Goal: Answer question/provide support: Share knowledge or assist other users

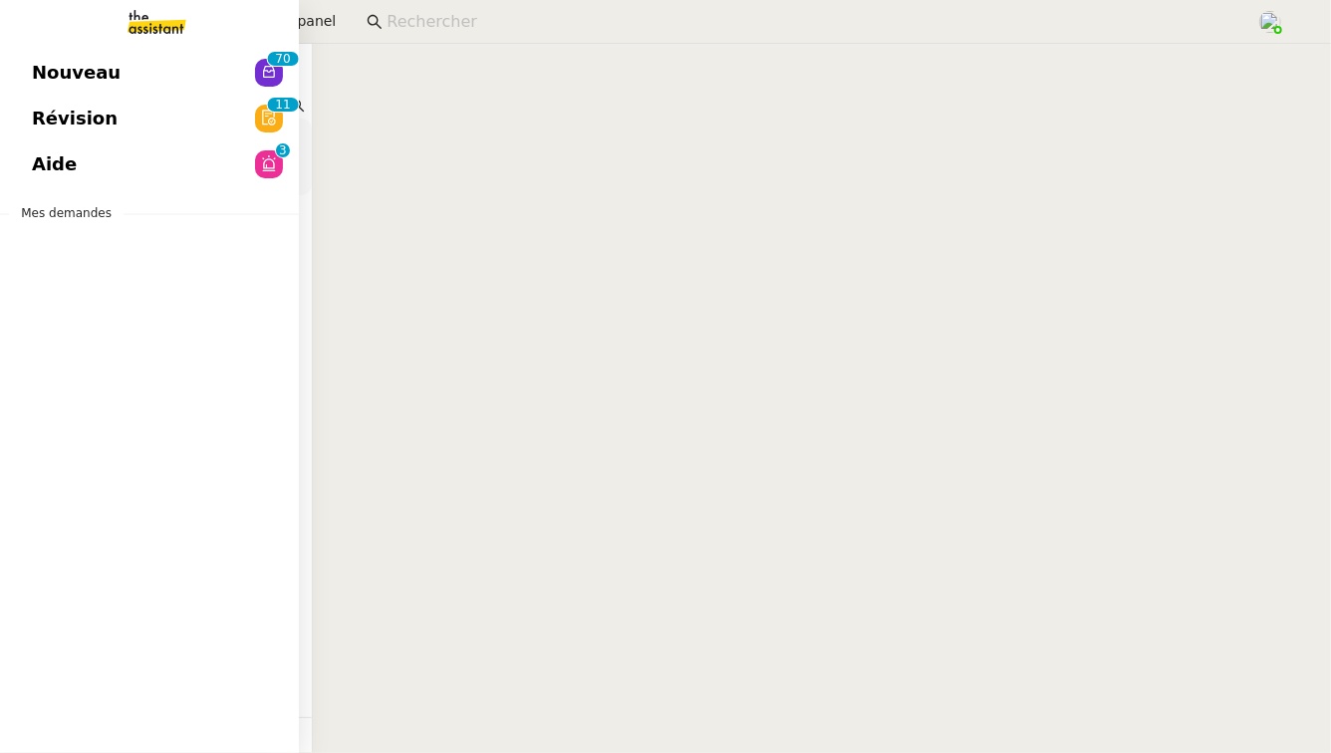
click at [83, 168] on link "Aide 0 1 2 3 4 5 6 7 8 9" at bounding box center [149, 164] width 299 height 46
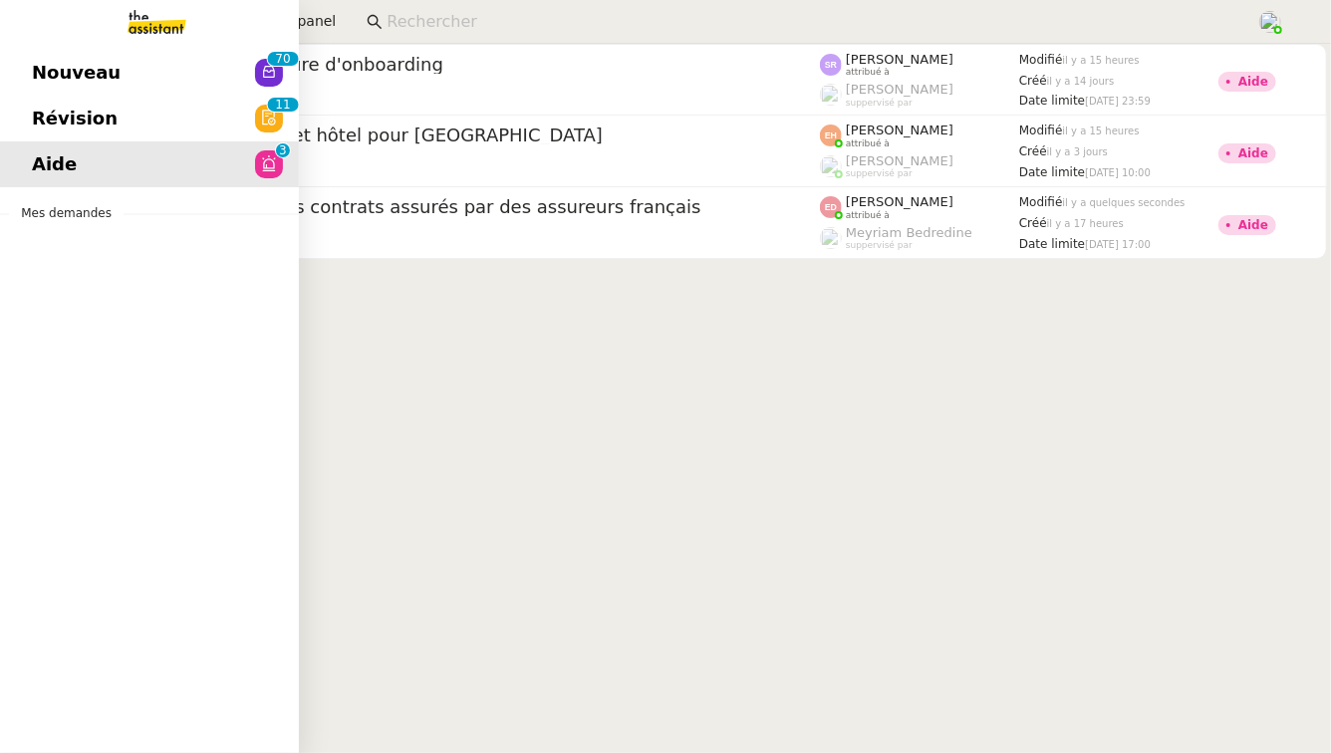
click at [200, 124] on link "Révision 0 1 2 3 4 5 6 7 8 9 0 1 2 3 4 5 6 7 8 9" at bounding box center [149, 119] width 299 height 46
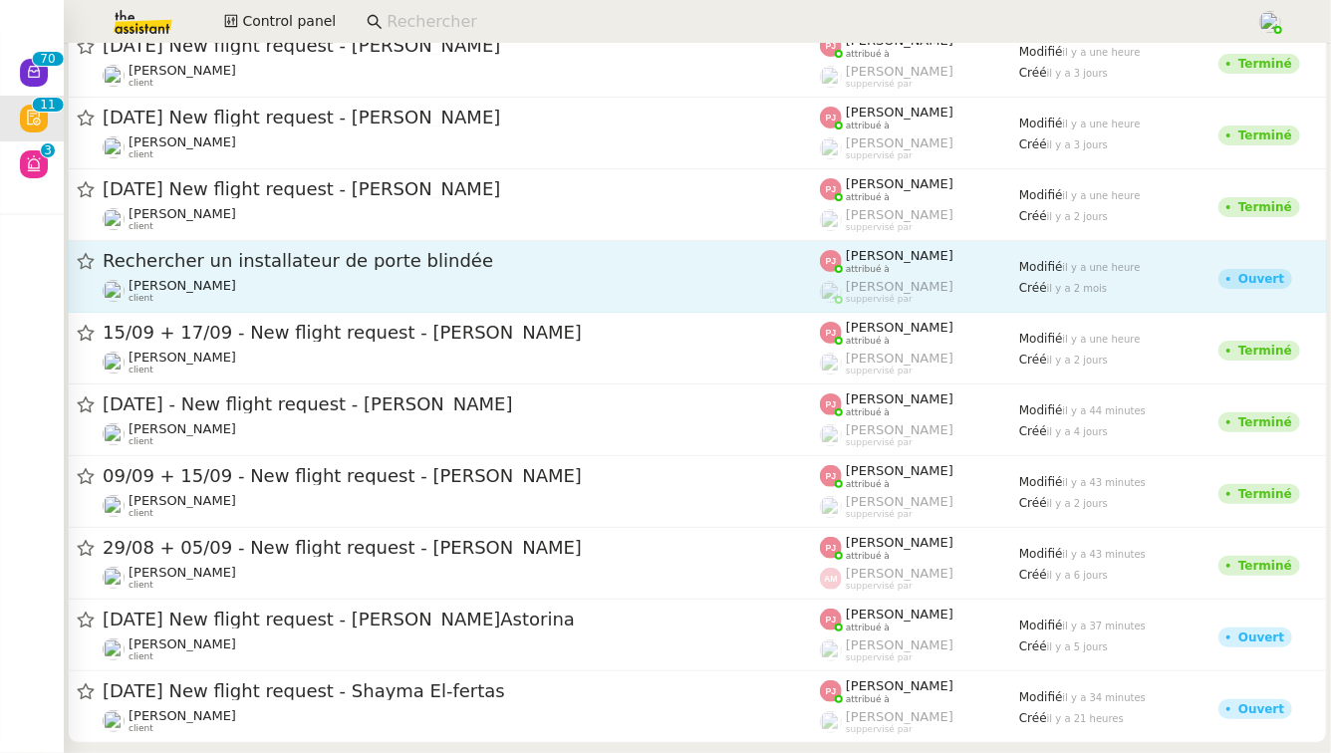
scroll to position [123, 0]
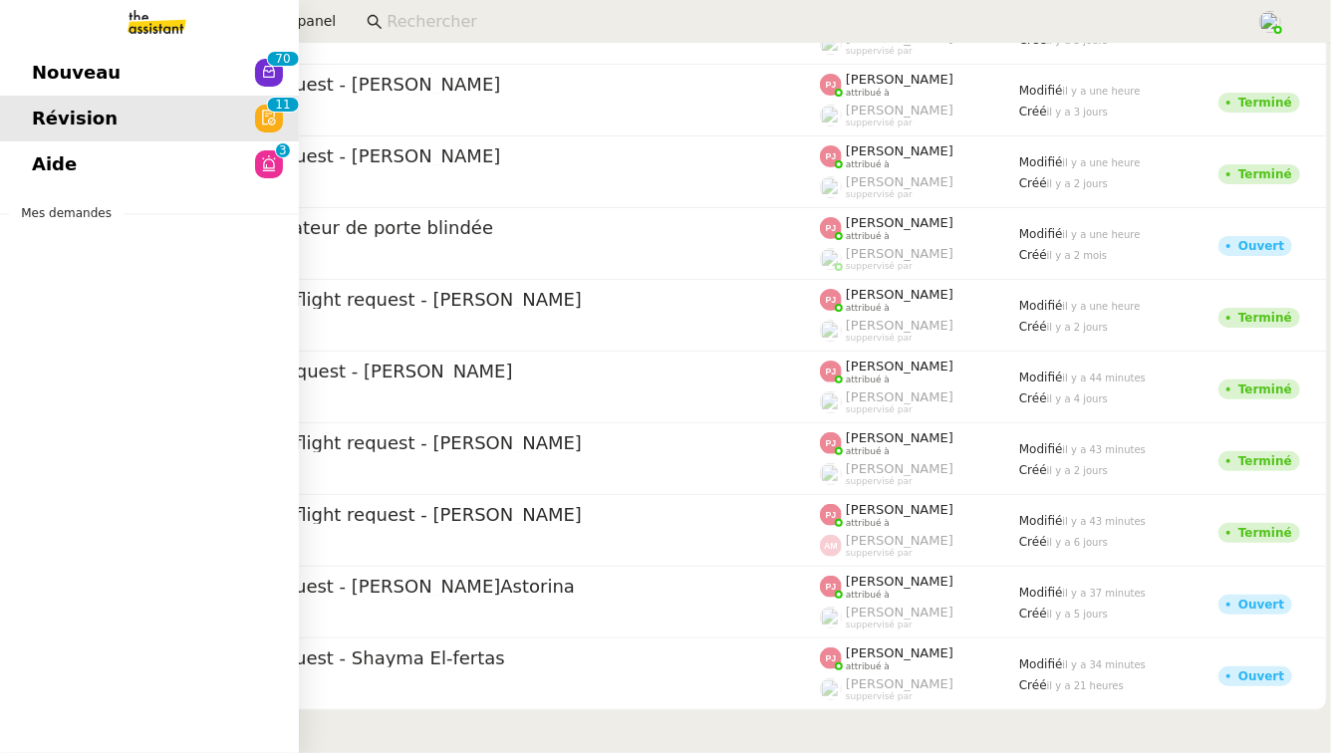
click at [50, 85] on span "Nouveau" at bounding box center [76, 73] width 89 height 30
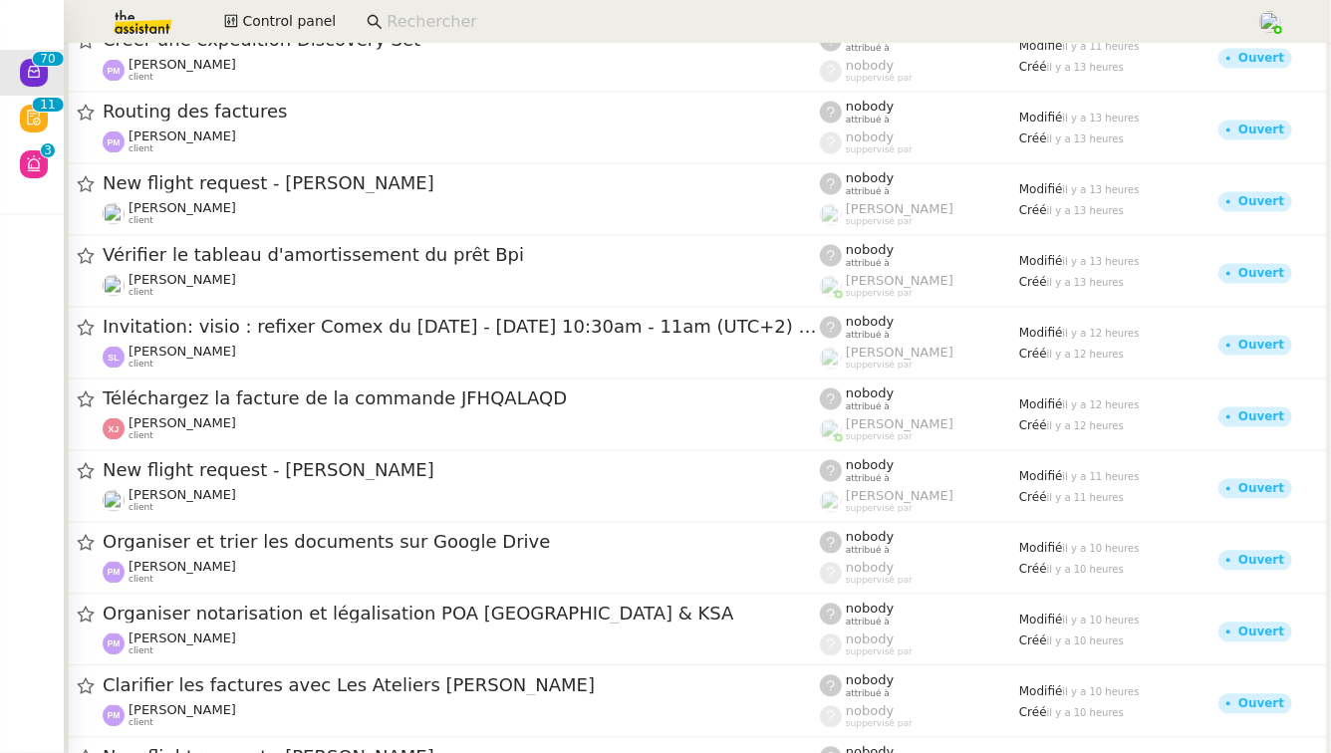
scroll to position [2203, 0]
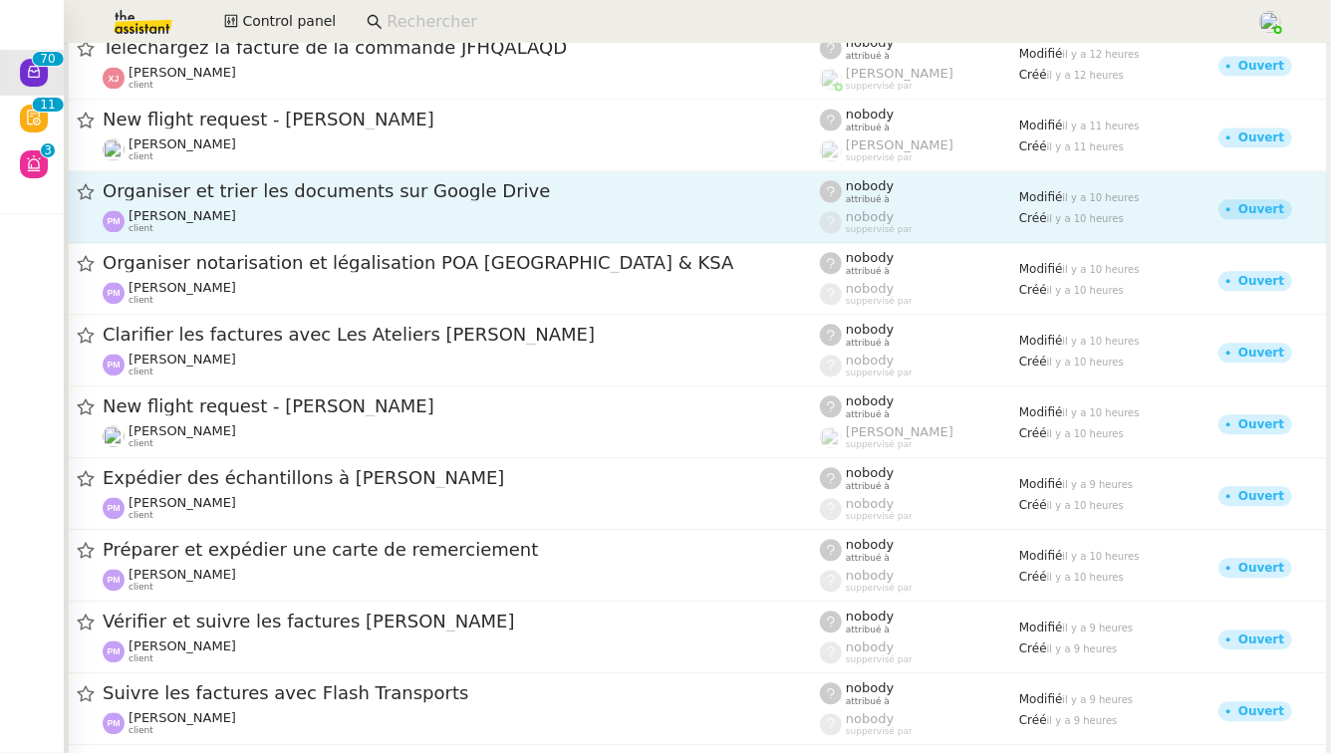
click at [480, 208] on div "[PERSON_NAME] client" at bounding box center [461, 221] width 717 height 26
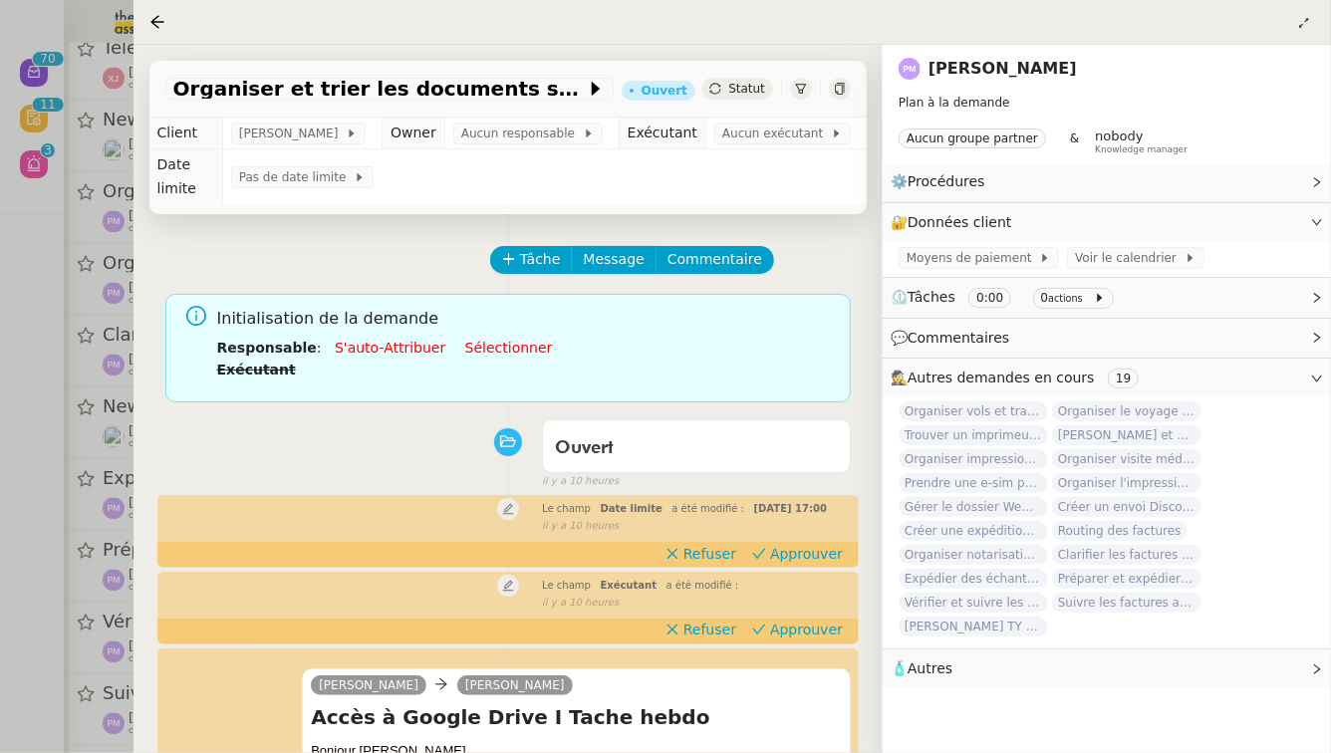
click at [1016, 71] on link "[PERSON_NAME]" at bounding box center [1002, 68] width 148 height 19
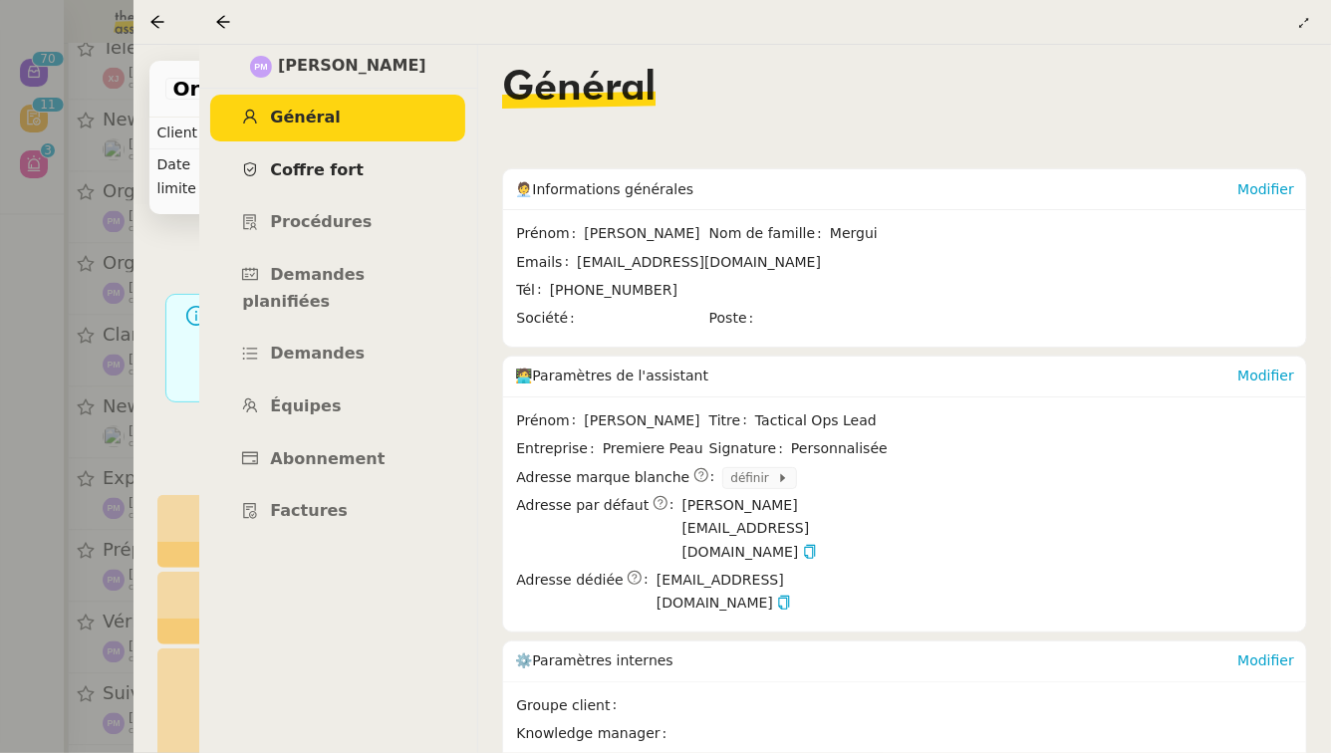
click at [356, 173] on link "Coffre fort" at bounding box center [337, 170] width 255 height 47
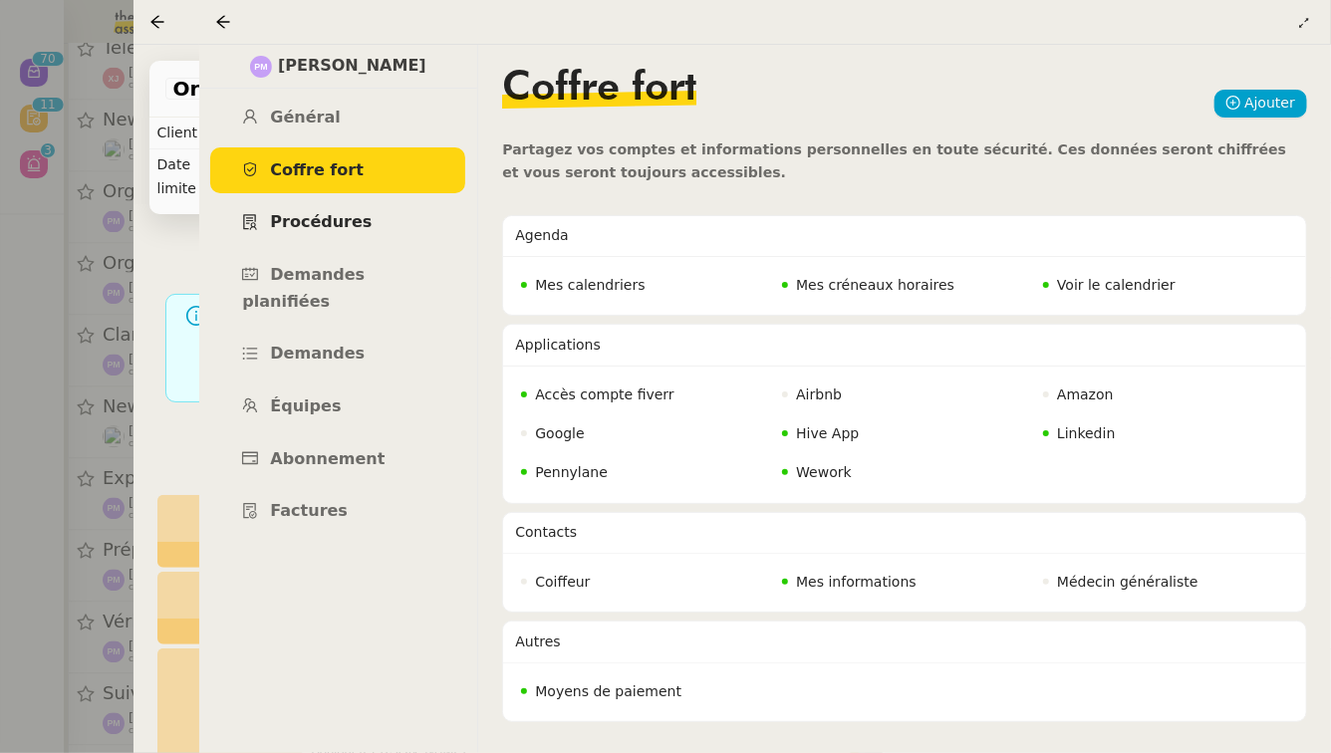
click at [329, 231] on span "Procédures" at bounding box center [321, 221] width 102 height 19
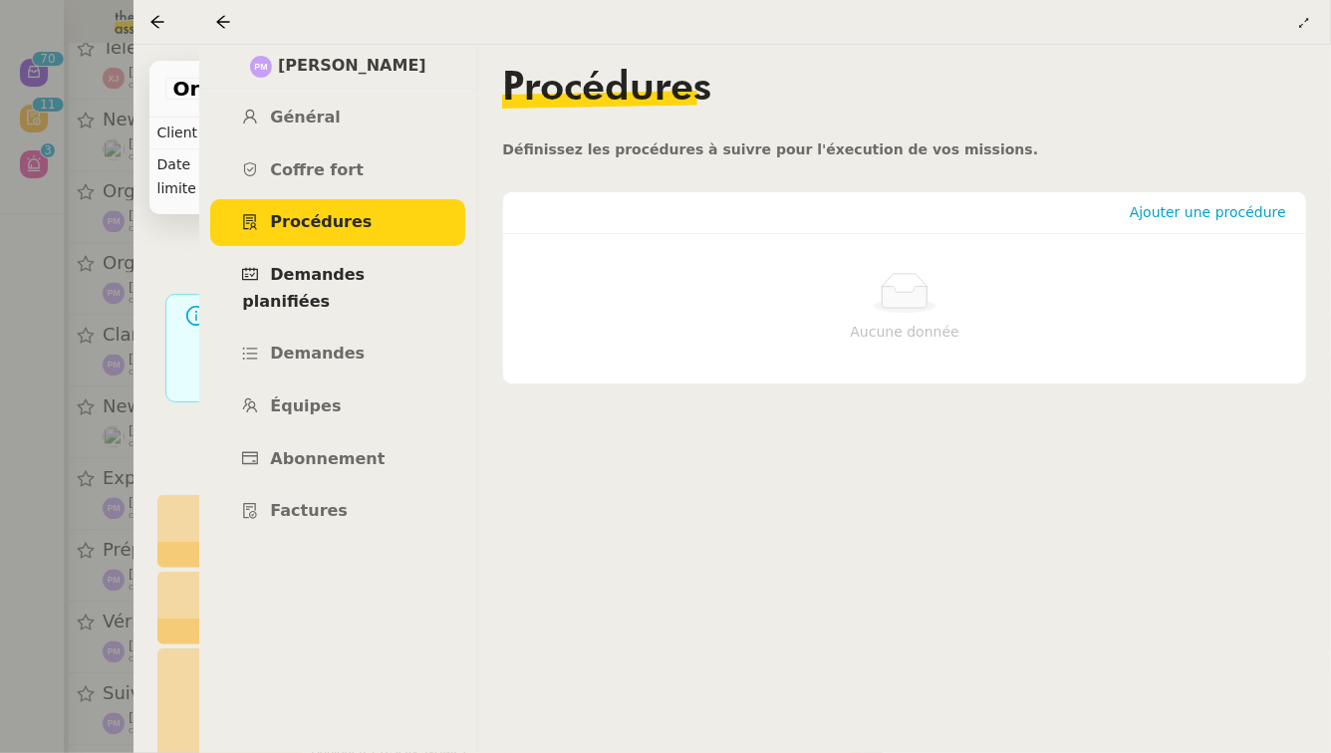
click at [330, 262] on link "Demandes planifiées" at bounding box center [337, 288] width 255 height 73
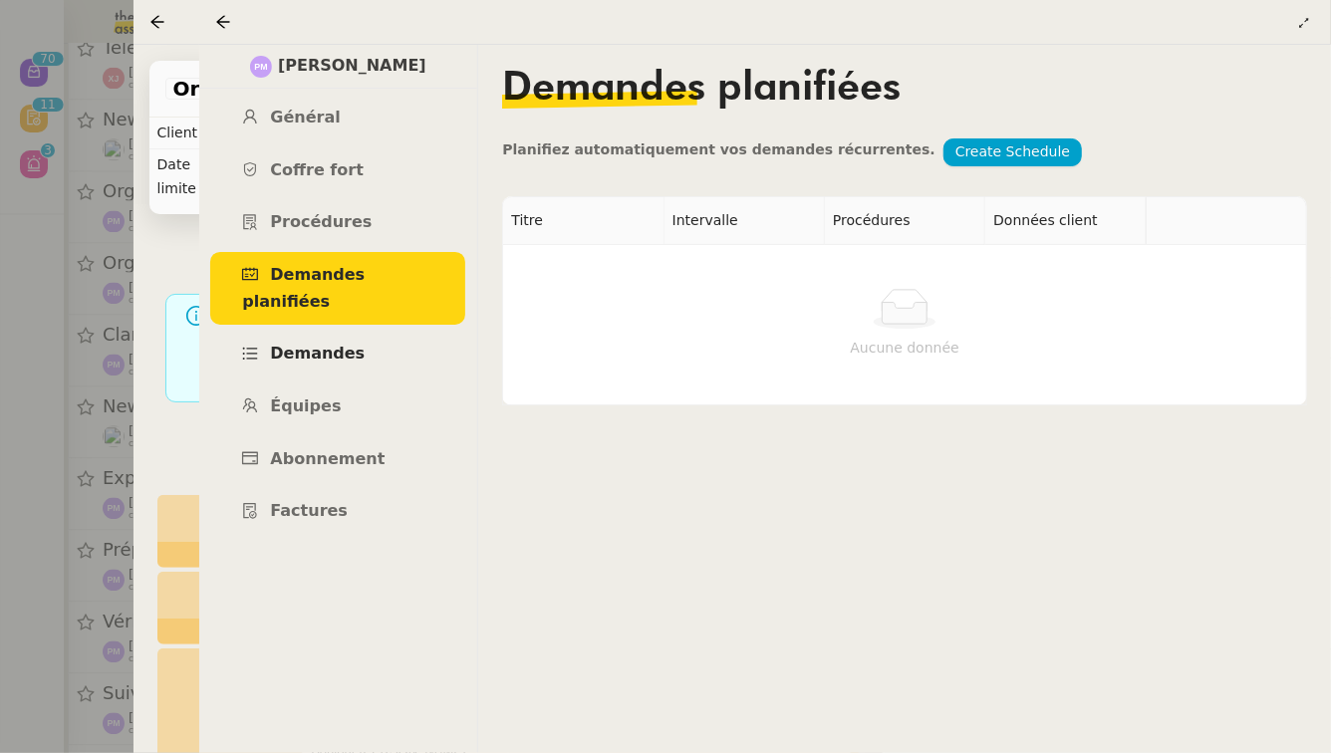
click at [315, 344] on span "Demandes" at bounding box center [317, 353] width 95 height 19
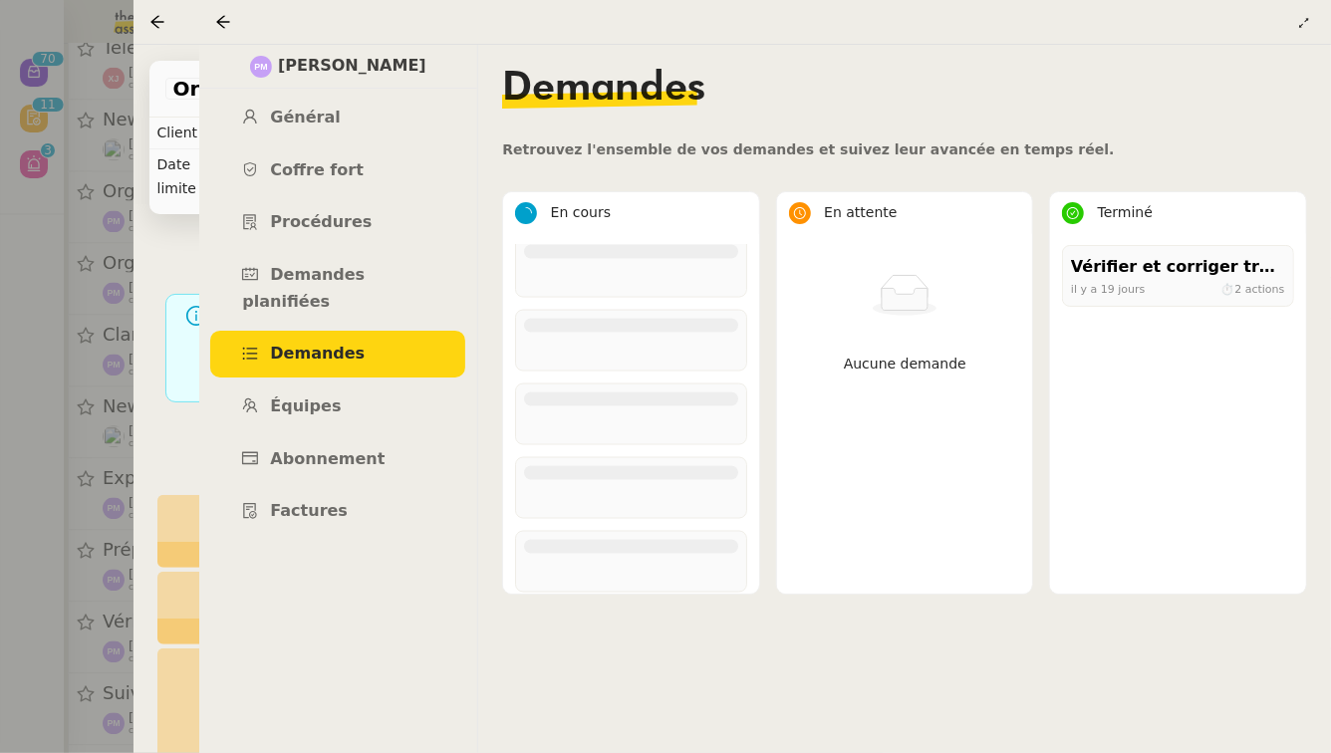
scroll to position [1641, 0]
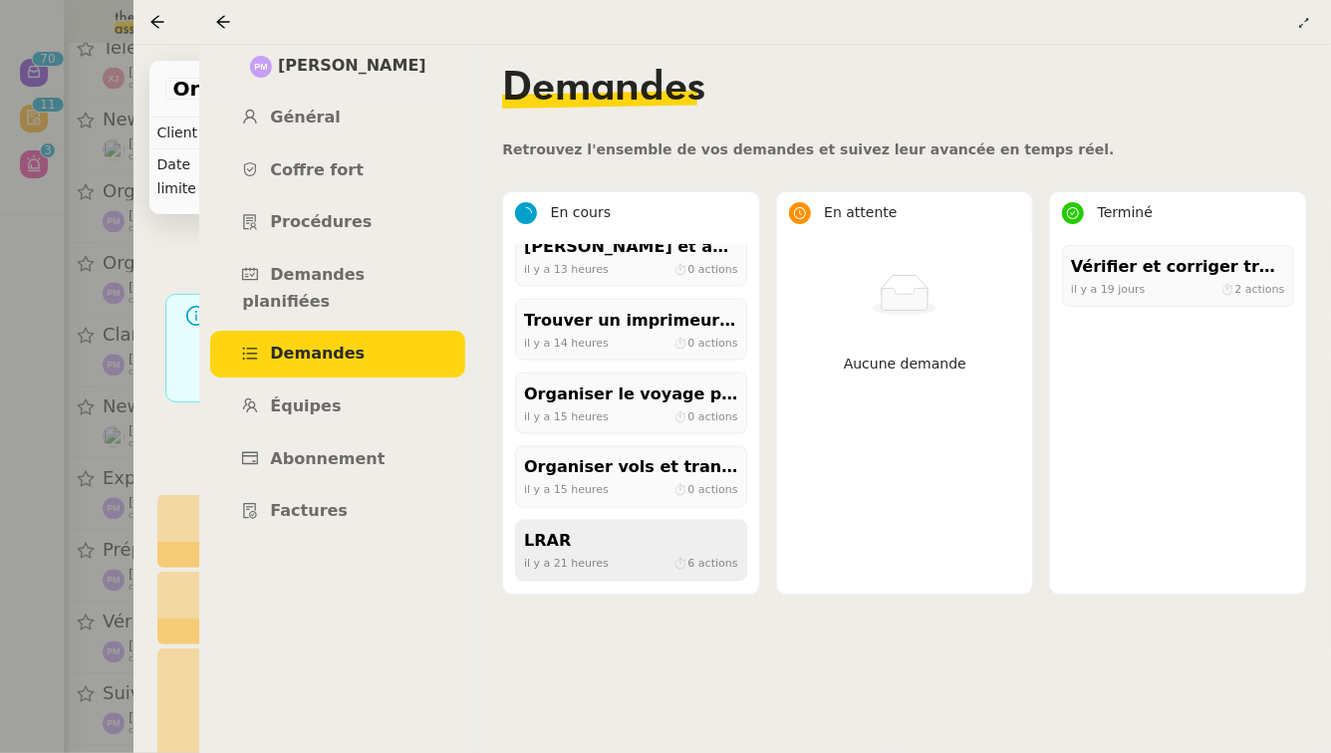
click at [667, 555] on div "il y a 21 heures ⏱ 6 actions" at bounding box center [631, 564] width 214 height 18
